Goal: Task Accomplishment & Management: Manage account settings

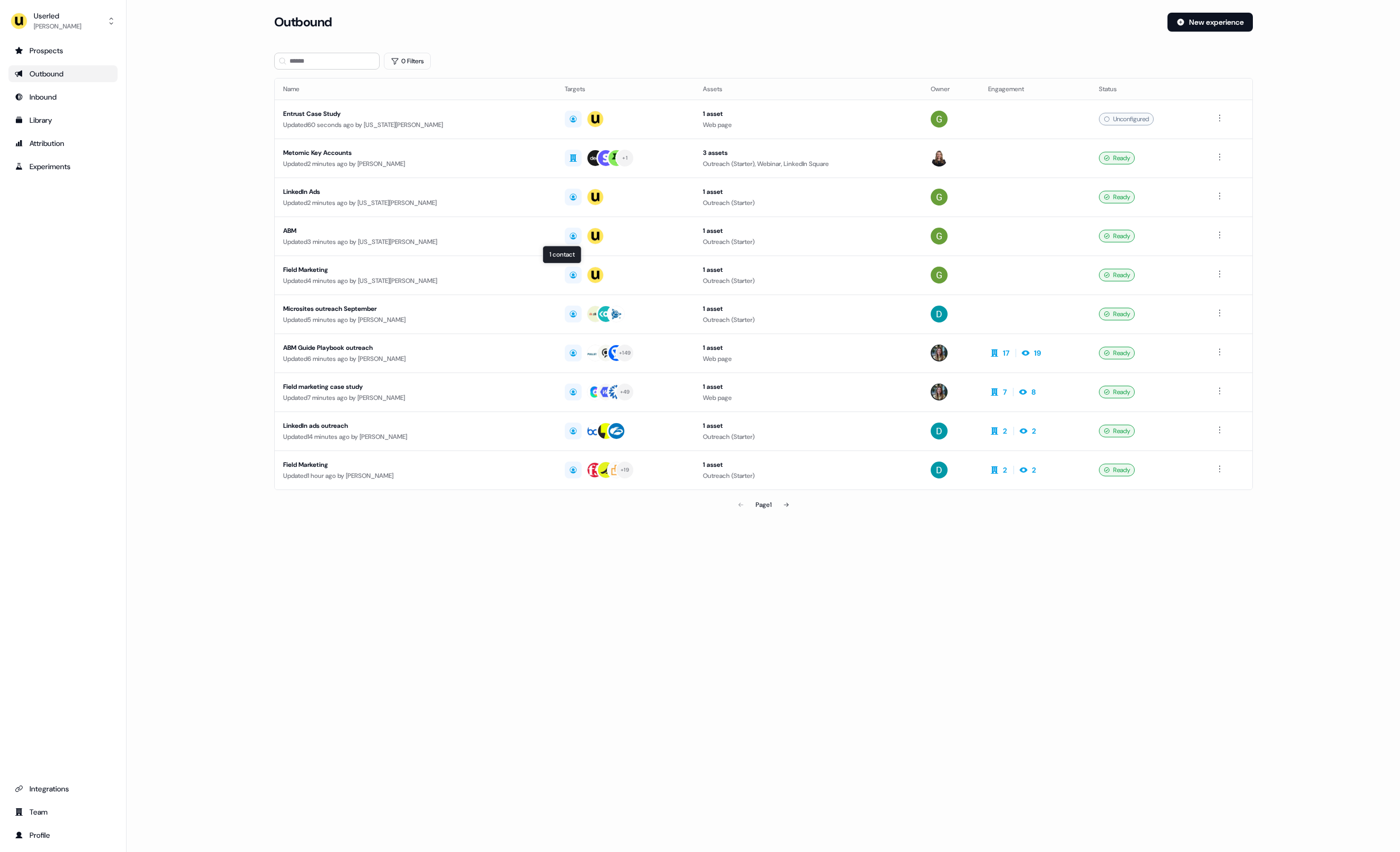
click at [622, 645] on div "Loading... Outbound New experience 0 Filters Name Targets Assets Owner Engageme…" at bounding box center [763, 426] width 1273 height 852
drag, startPoint x: 670, startPoint y: 554, endPoint x: 670, endPoint y: 491, distance: 63.0
click at [670, 554] on div "Loading... Outbound New experience 0 Filters Name Targets Assets Owner Engageme…" at bounding box center [763, 426] width 1273 height 852
click at [77, 28] on button "Userled Oliver Grogan" at bounding box center [63, 21] width 109 height 26
click at [51, 46] on div "Impersonate (Admin)" at bounding box center [62, 49] width 100 height 19
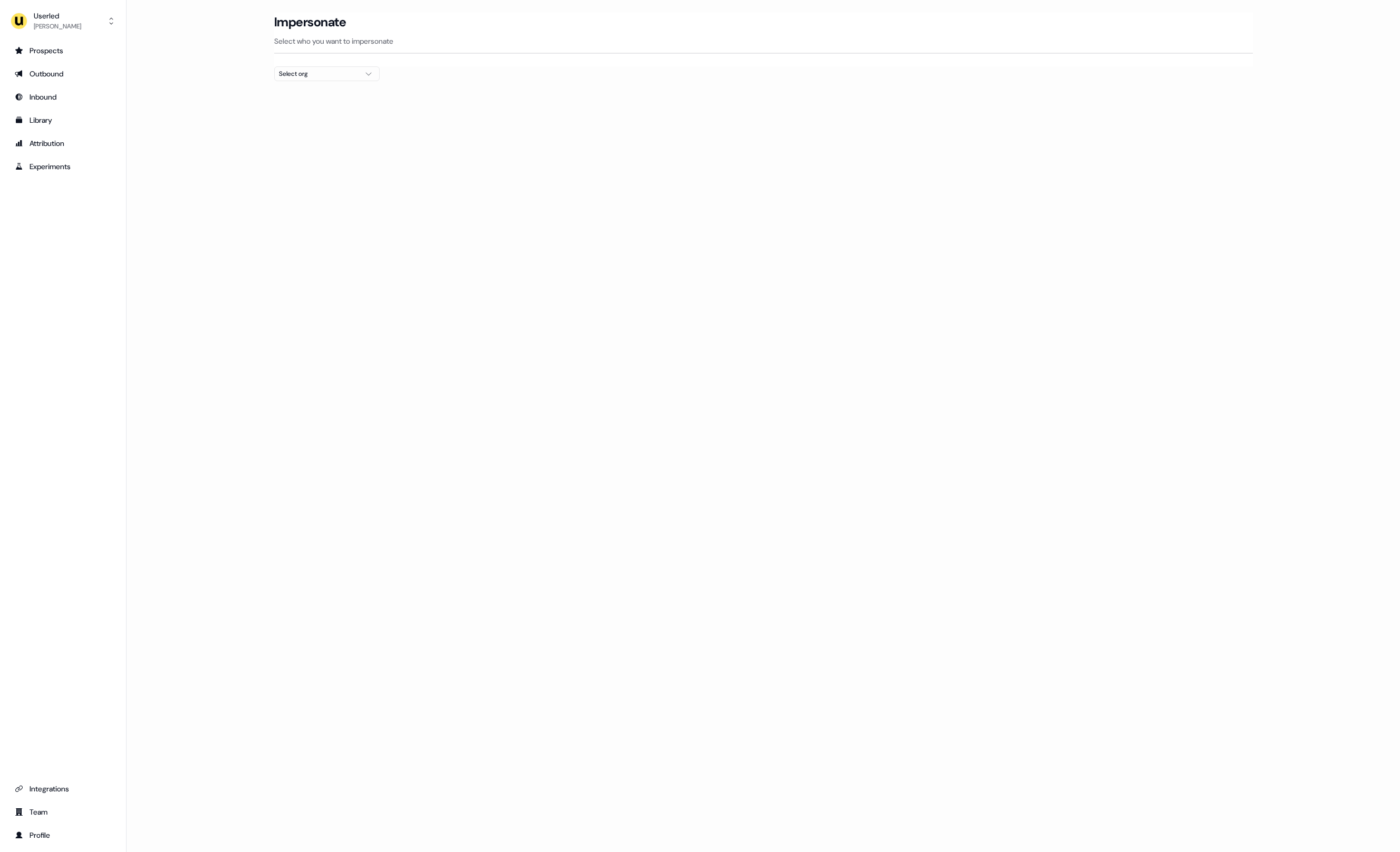
click at [356, 68] on div "Select org" at bounding box center [318, 73] width 79 height 10
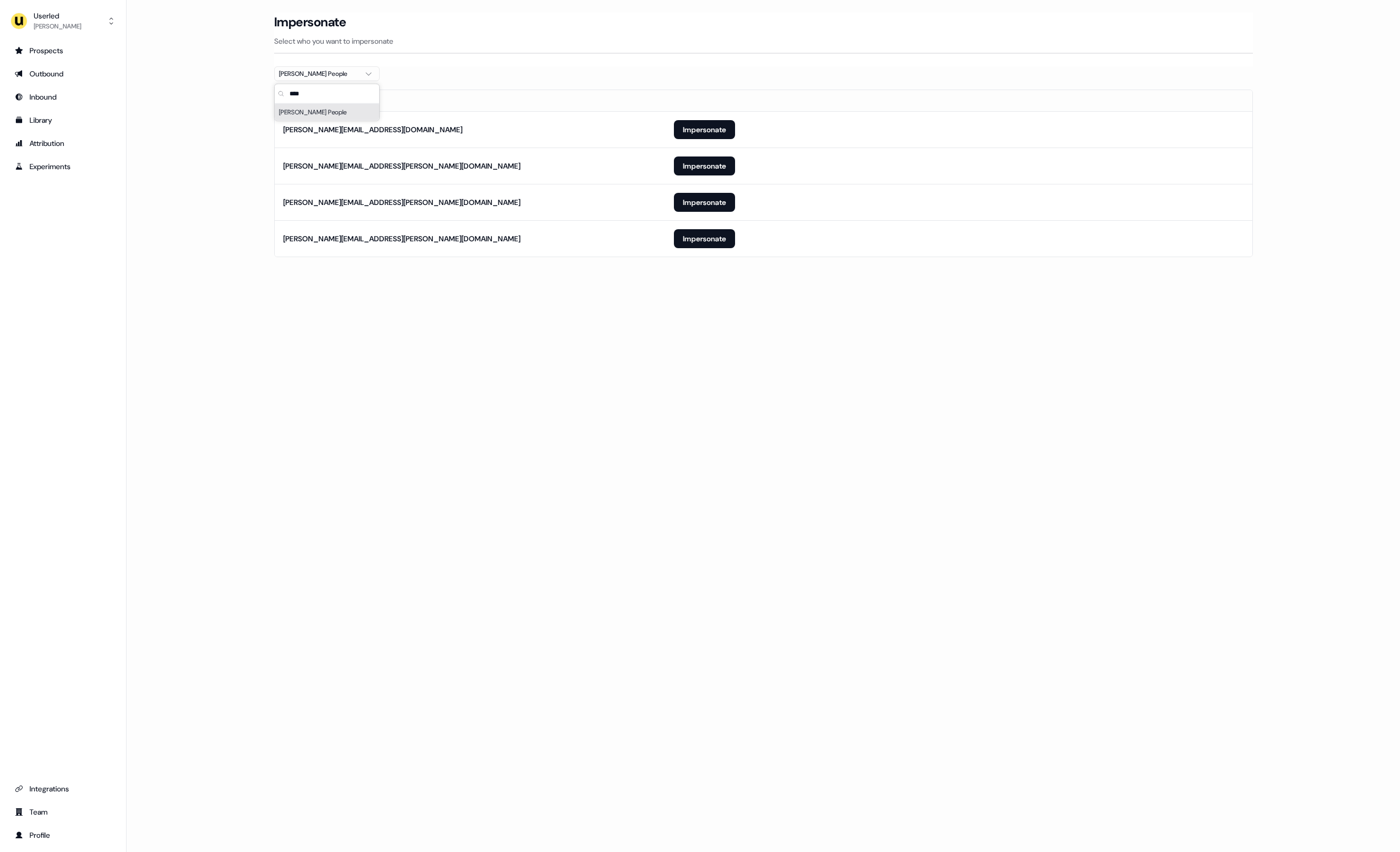
type input "****"
drag, startPoint x: 498, startPoint y: 538, endPoint x: 501, endPoint y: 525, distance: 13.3
click at [498, 537] on div "Loading... Impersonate Select who you want to impersonate Maki People Email mar…" at bounding box center [763, 426] width 1273 height 852
click at [689, 240] on button "Impersonate" at bounding box center [704, 239] width 61 height 19
